Goal: Participate in discussion: Engage in conversation with other users on a specific topic

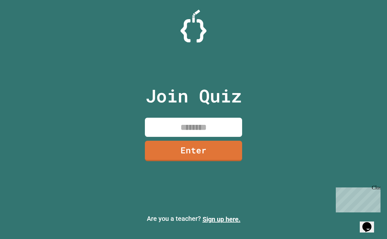
click at [228, 134] on input at bounding box center [193, 127] width 97 height 19
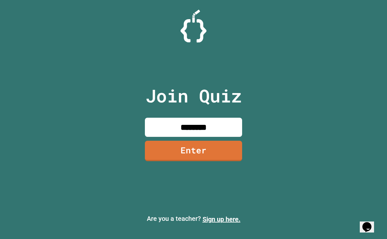
type input "********"
click at [219, 157] on link "Enter" at bounding box center [193, 151] width 97 height 20
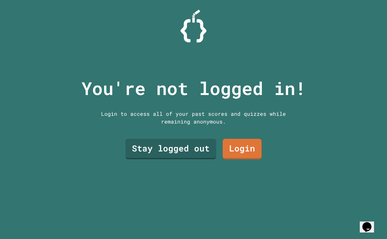
click at [193, 155] on link "Stay logged out" at bounding box center [170, 149] width 91 height 20
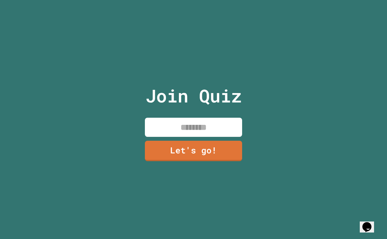
click at [225, 137] on input at bounding box center [193, 127] width 97 height 19
type input "*********"
click at [220, 161] on link "Let's go!" at bounding box center [193, 151] width 97 height 20
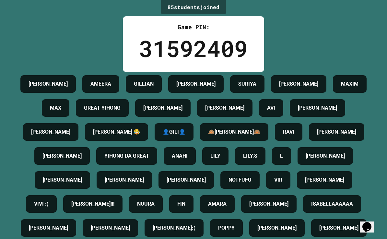
scroll to position [18, 0]
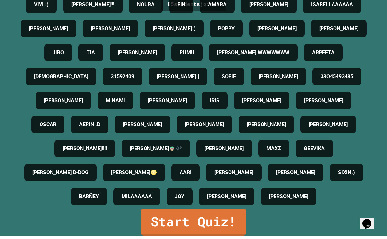
click at [232, 219] on link "Start Quiz!" at bounding box center [193, 225] width 105 height 27
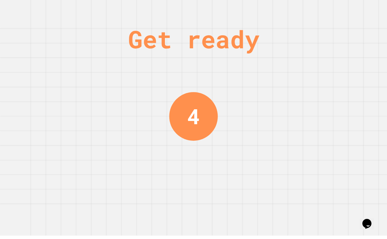
scroll to position [0, 0]
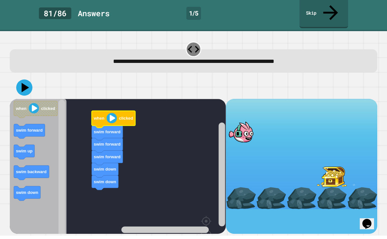
click at [102, 119] on text "when" at bounding box center [98, 121] width 11 height 5
click at [98, 114] on icon "Blockly Workspace" at bounding box center [113, 122] width 43 height 17
click at [22, 83] on button at bounding box center [24, 91] width 16 height 16
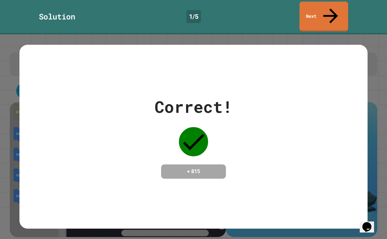
click at [325, 8] on link "Next" at bounding box center [324, 17] width 49 height 30
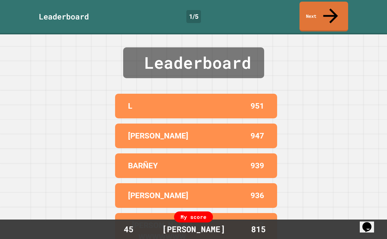
click at [332, 6] on icon at bounding box center [331, 16] width 22 height 22
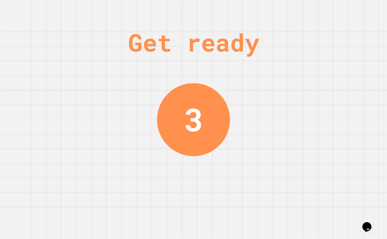
click at [352, 117] on div "Get ready 3" at bounding box center [193, 119] width 387 height 239
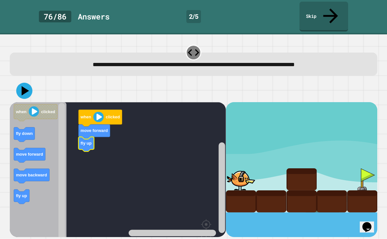
click at [10, 144] on icon "Blockly Workspace" at bounding box center [38, 185] width 57 height 167
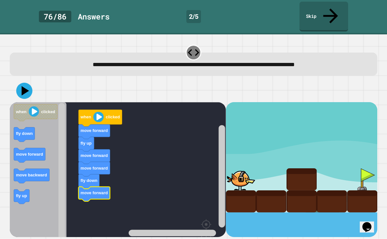
click at [21, 83] on icon at bounding box center [24, 91] width 16 height 16
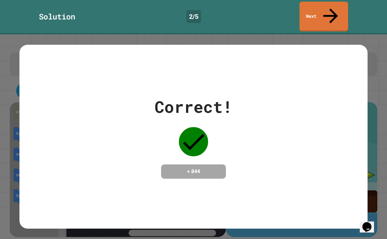
click at [330, 11] on icon at bounding box center [331, 16] width 22 height 22
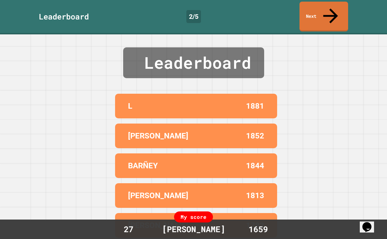
click at [331, 8] on icon at bounding box center [330, 15] width 15 height 15
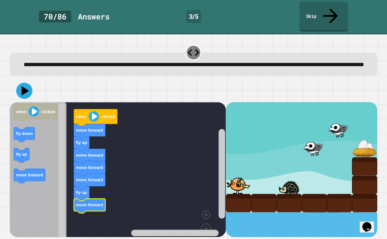
click at [21, 94] on button at bounding box center [24, 91] width 16 height 16
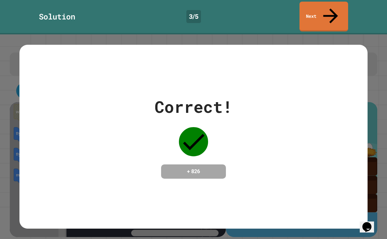
click at [327, 12] on link "Next" at bounding box center [324, 17] width 49 height 30
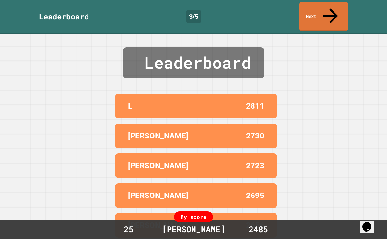
click at [342, 11] on link "Next" at bounding box center [324, 17] width 49 height 30
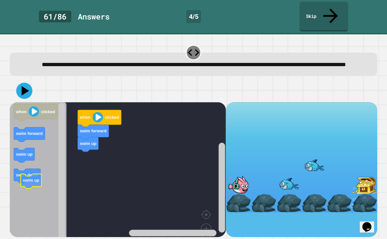
click at [64, 189] on rect "Blockly Workspace" at bounding box center [61, 181] width 6 height 156
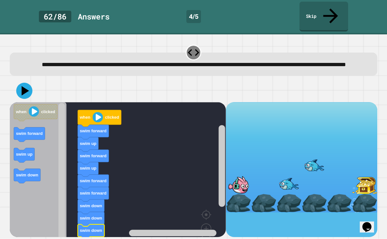
click at [22, 92] on icon at bounding box center [24, 91] width 16 height 16
click at [24, 83] on icon at bounding box center [24, 91] width 16 height 16
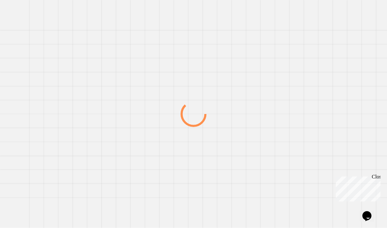
click at [373, 180] on div "Close" at bounding box center [376, 178] width 8 height 8
